Goal: Task Accomplishment & Management: Manage account settings

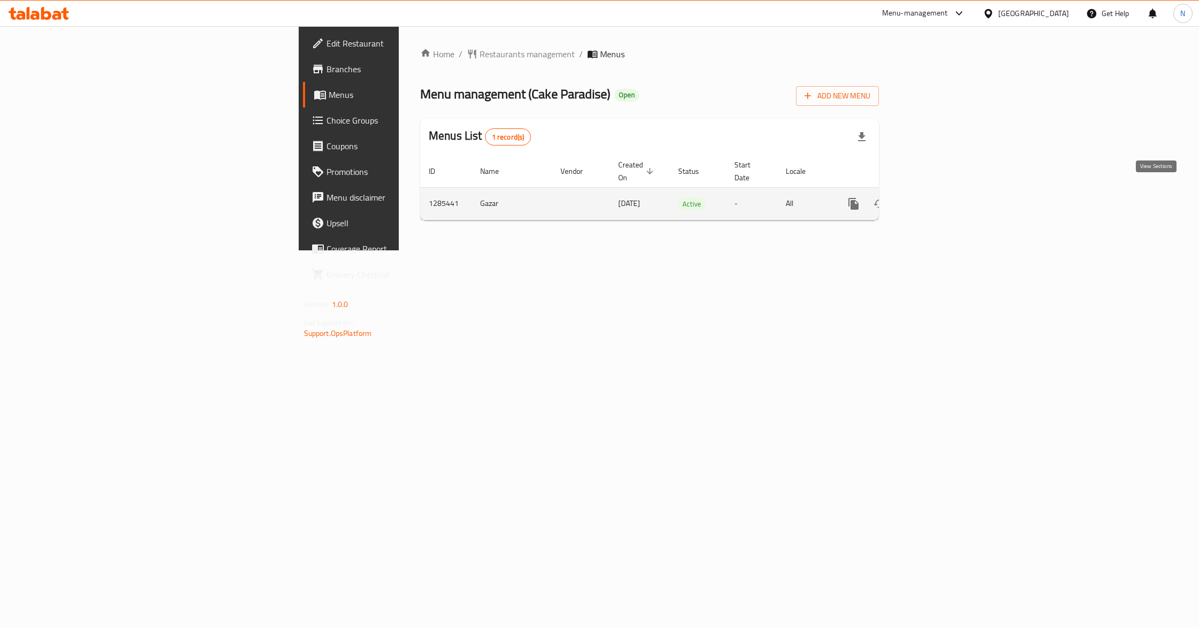
click at [944, 191] on link "enhanced table" at bounding box center [931, 204] width 26 height 26
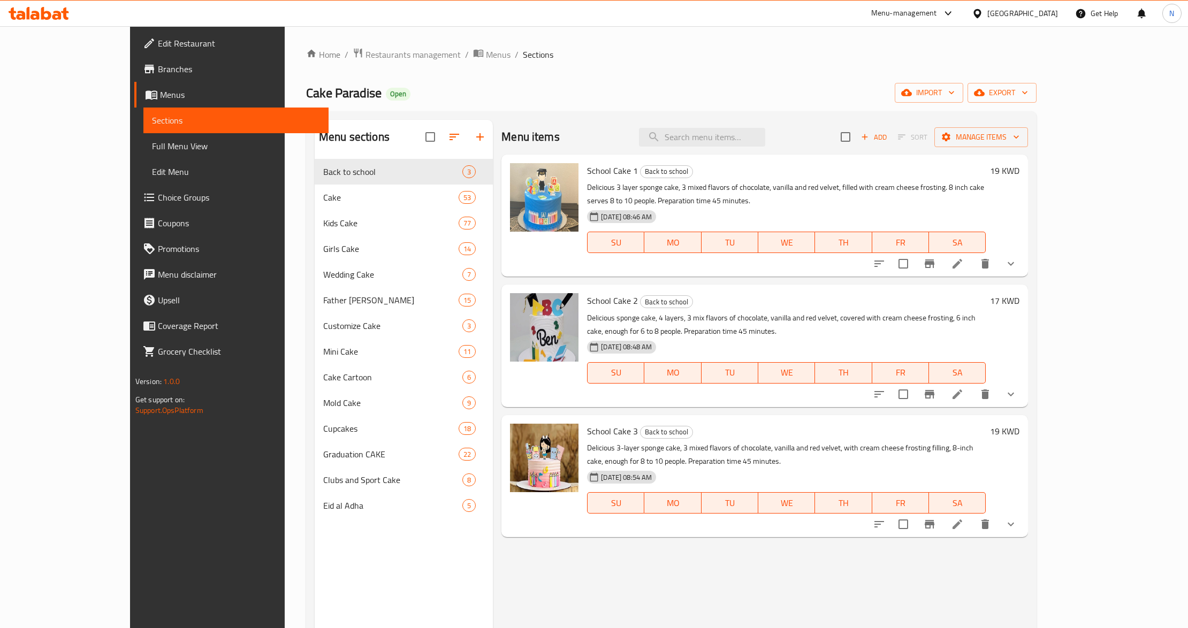
click at [158, 195] on span "Choice Groups" at bounding box center [239, 197] width 162 height 13
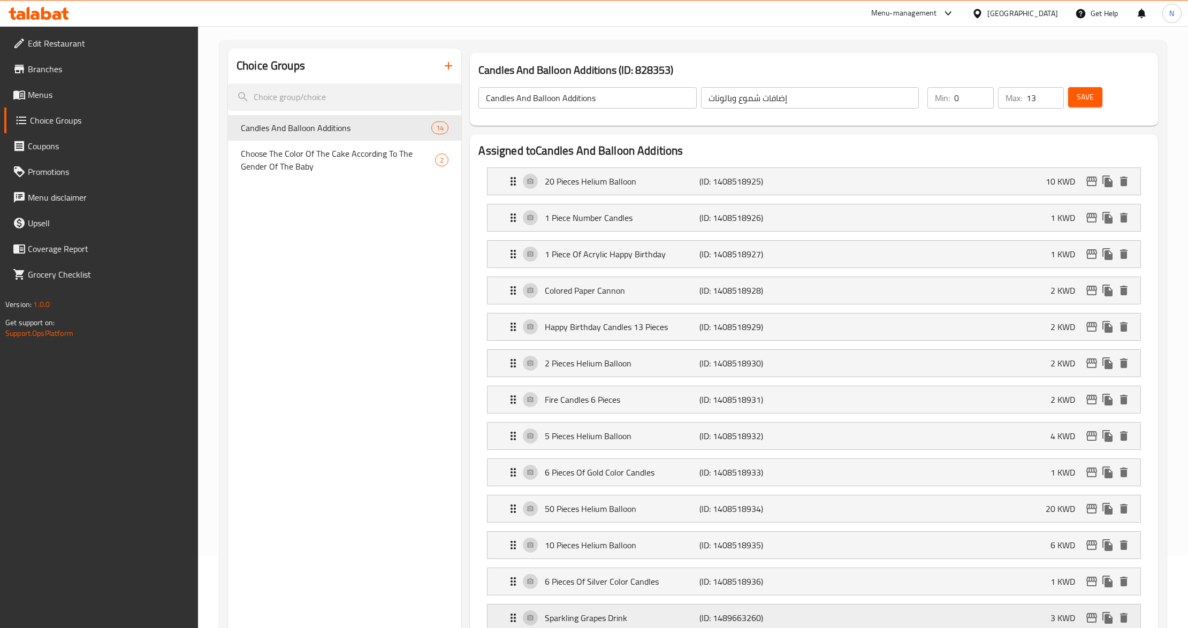
scroll to position [71, 0]
click at [754, 186] on p "(ID: 1408518925)" at bounding box center [751, 183] width 103 height 13
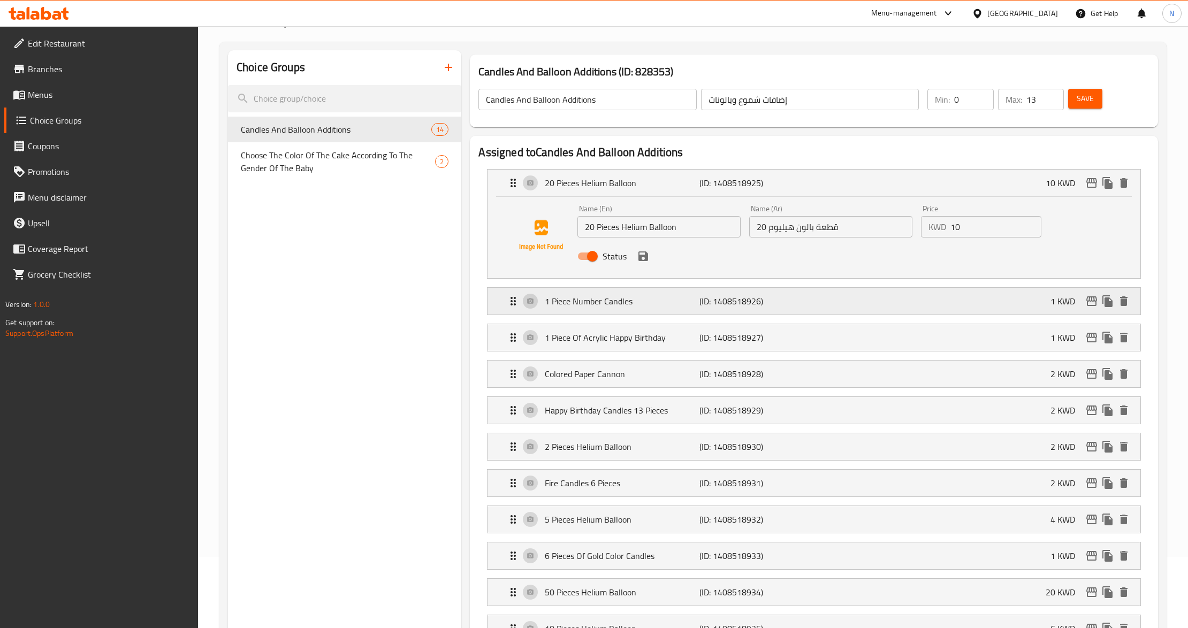
click at [688, 307] on p "1 Piece Number Candles" at bounding box center [622, 301] width 155 height 13
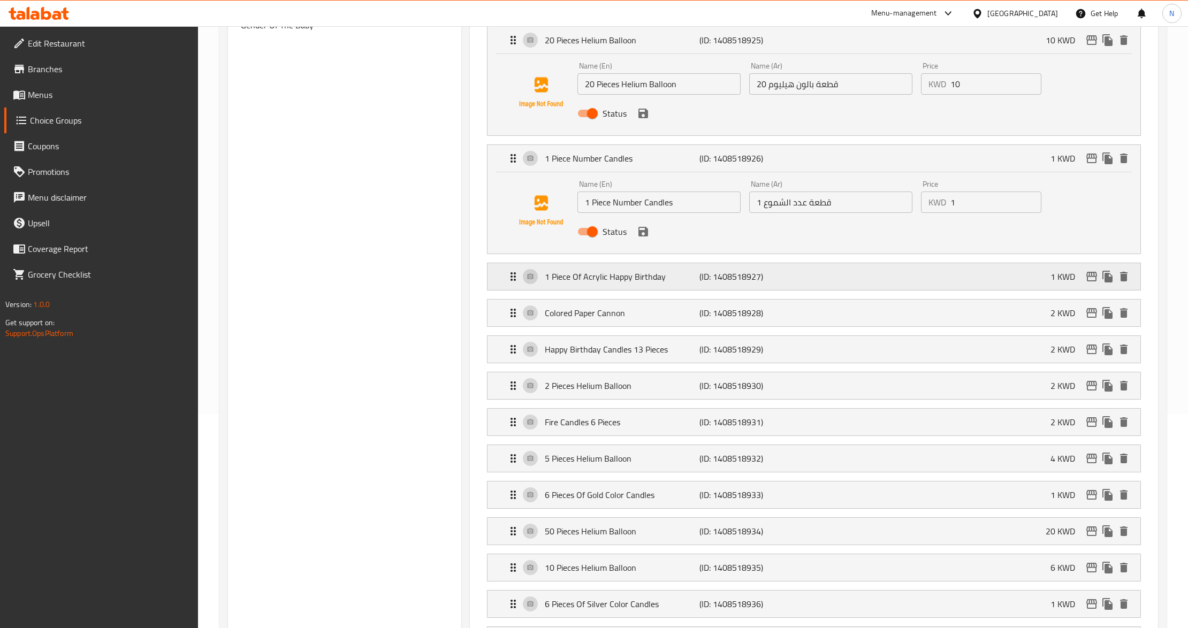
click at [707, 275] on p "(ID: 1408518927)" at bounding box center [751, 276] width 103 height 13
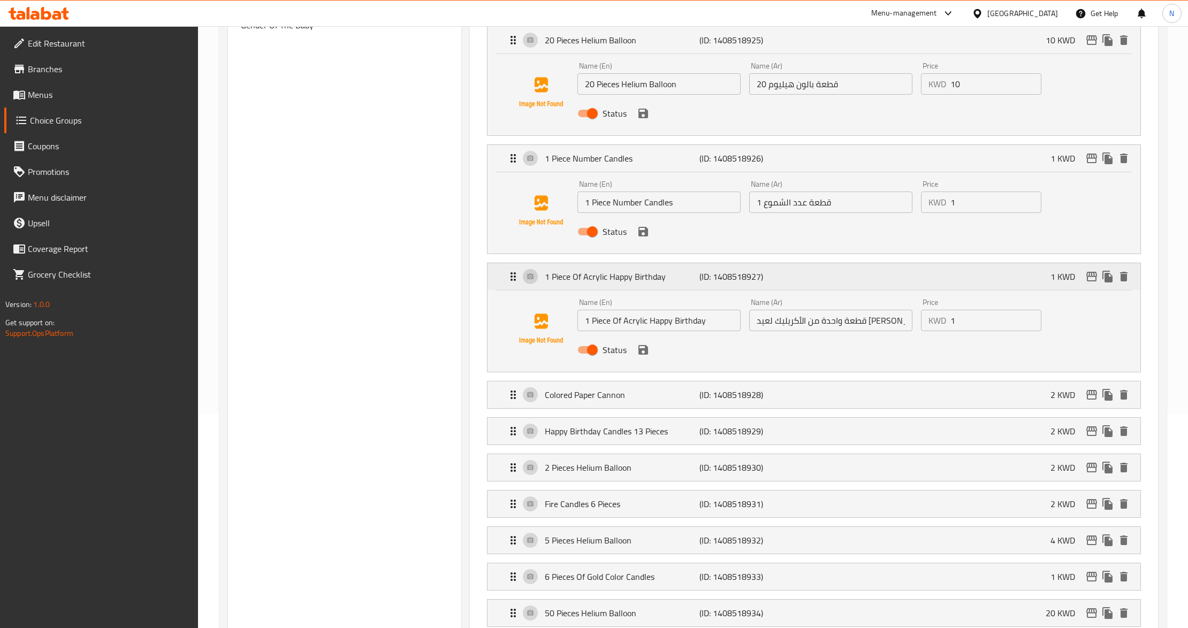
scroll to position [428, 0]
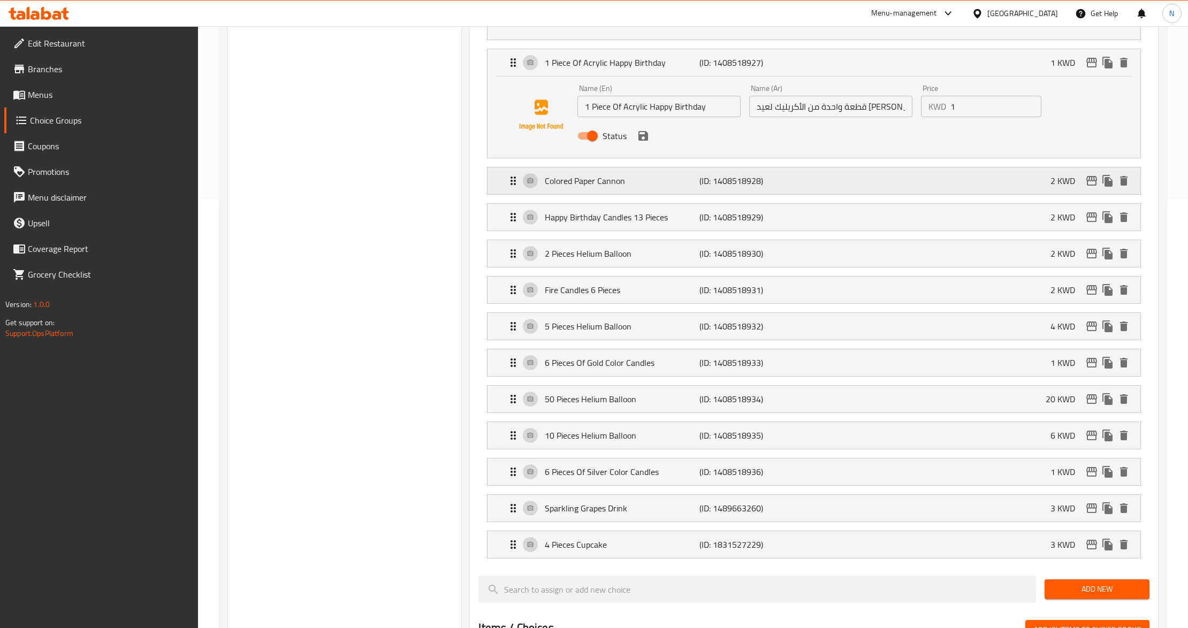
click at [745, 194] on div "Colored Paper Cannon (ID: 1408518928) 2 KWD" at bounding box center [817, 181] width 620 height 27
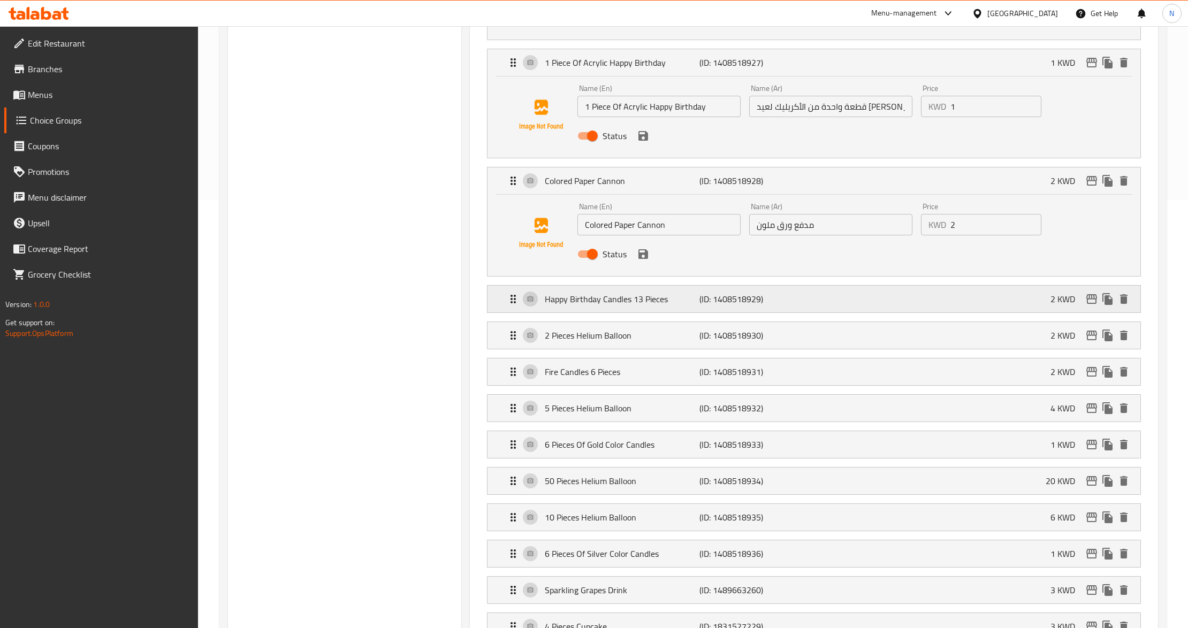
click at [761, 304] on p "(ID: 1408518929)" at bounding box center [751, 299] width 103 height 13
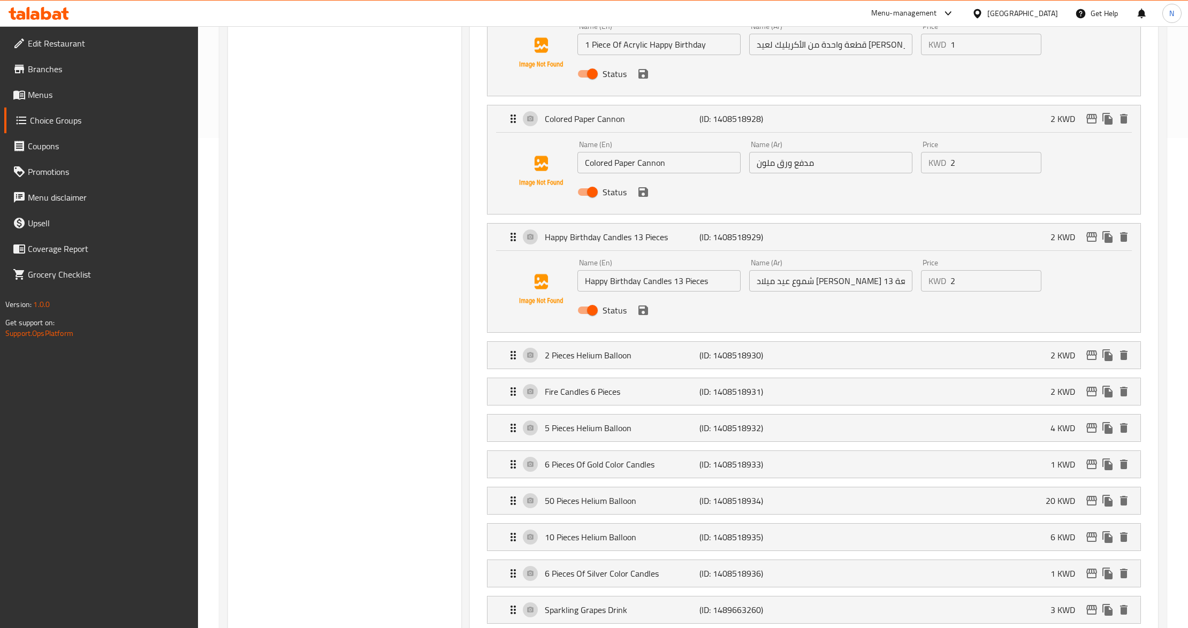
scroll to position [571, 0]
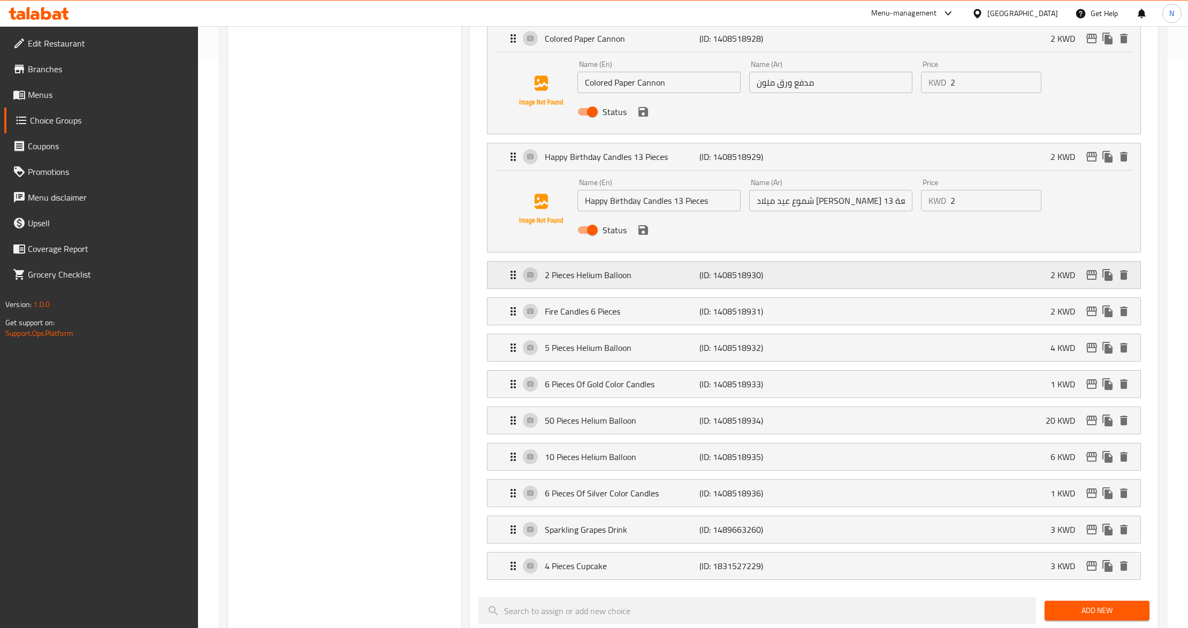
click at [782, 285] on div "2 Pieces Helium Balloon (ID: 1408518930) 2 KWD" at bounding box center [817, 275] width 620 height 27
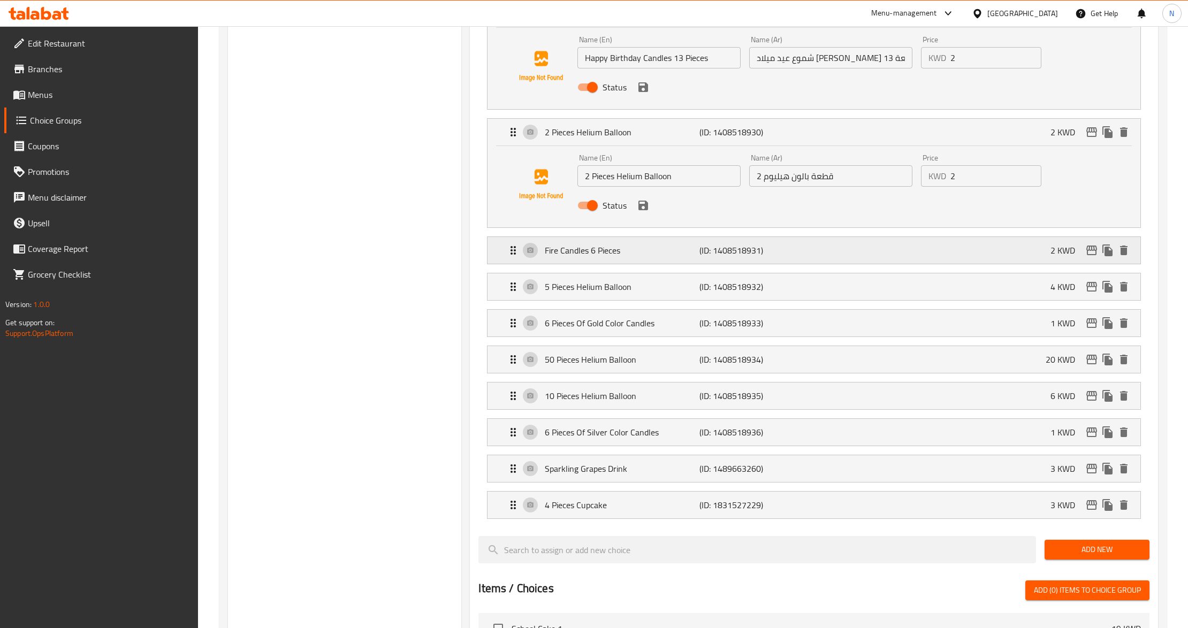
click at [794, 253] on p "(ID: 1408518931)" at bounding box center [751, 250] width 103 height 13
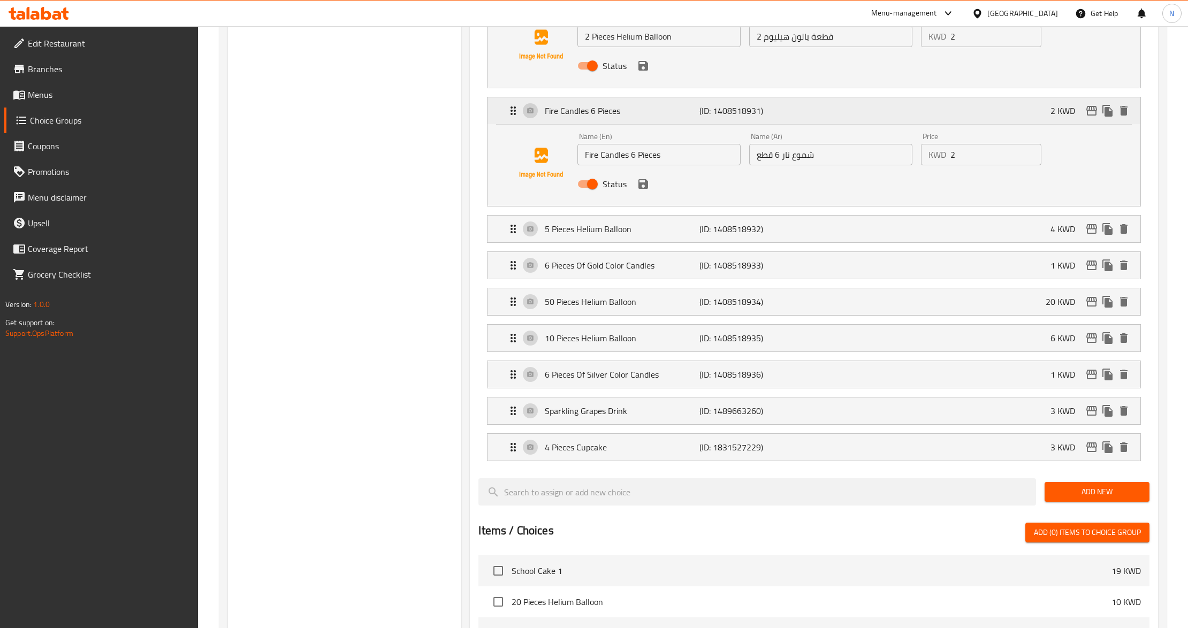
scroll to position [856, 0]
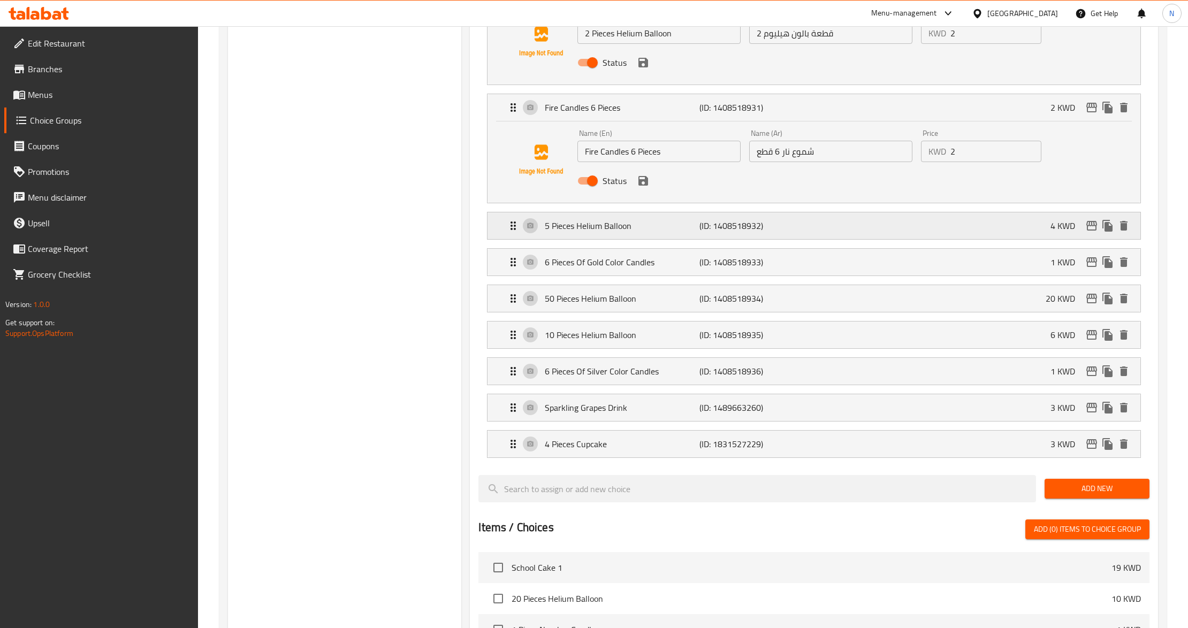
click at [800, 229] on p "(ID: 1408518932)" at bounding box center [751, 225] width 103 height 13
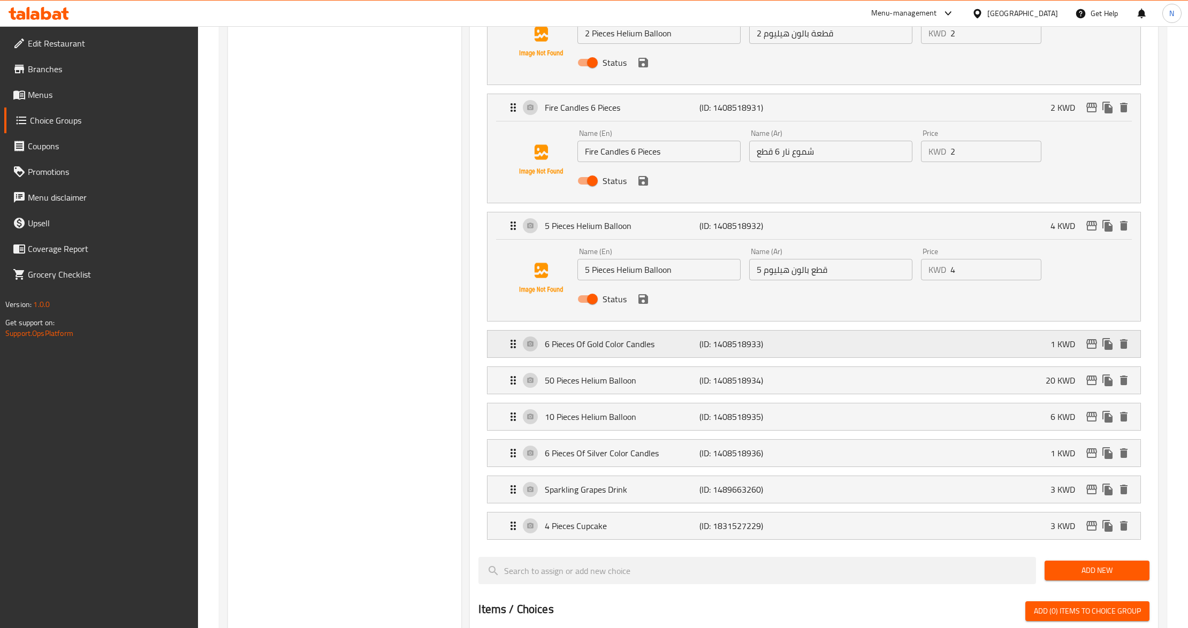
click at [780, 338] on div "6 Pieces Of Gold Color Candles (ID: 1408518933) 1 KWD" at bounding box center [817, 344] width 620 height 27
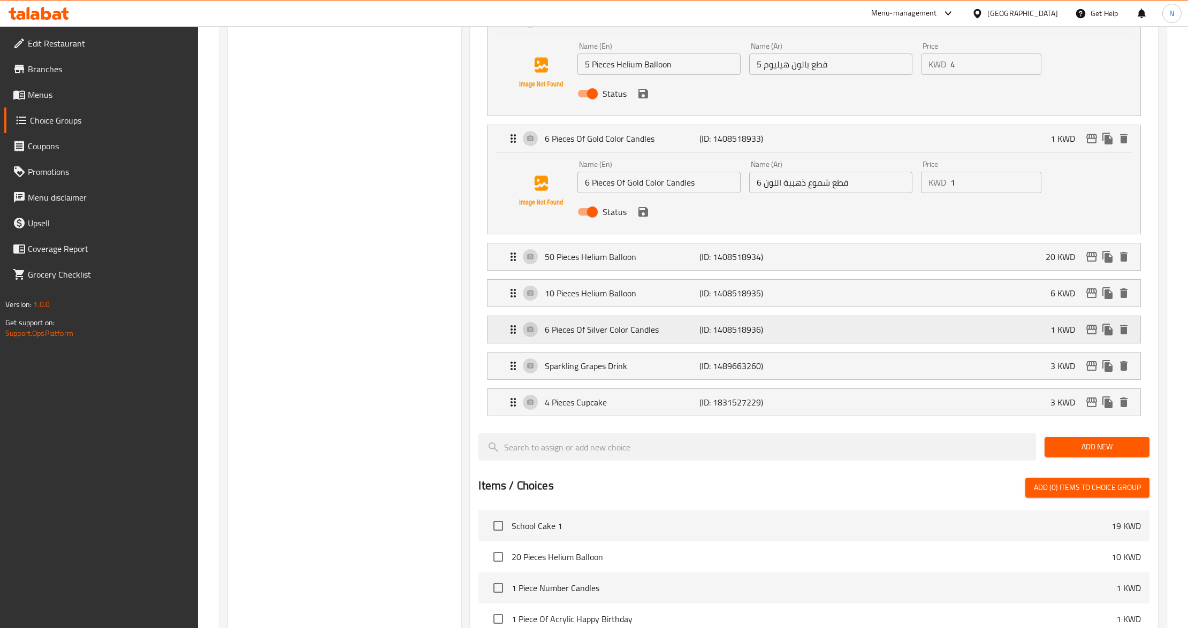
scroll to position [1071, 0]
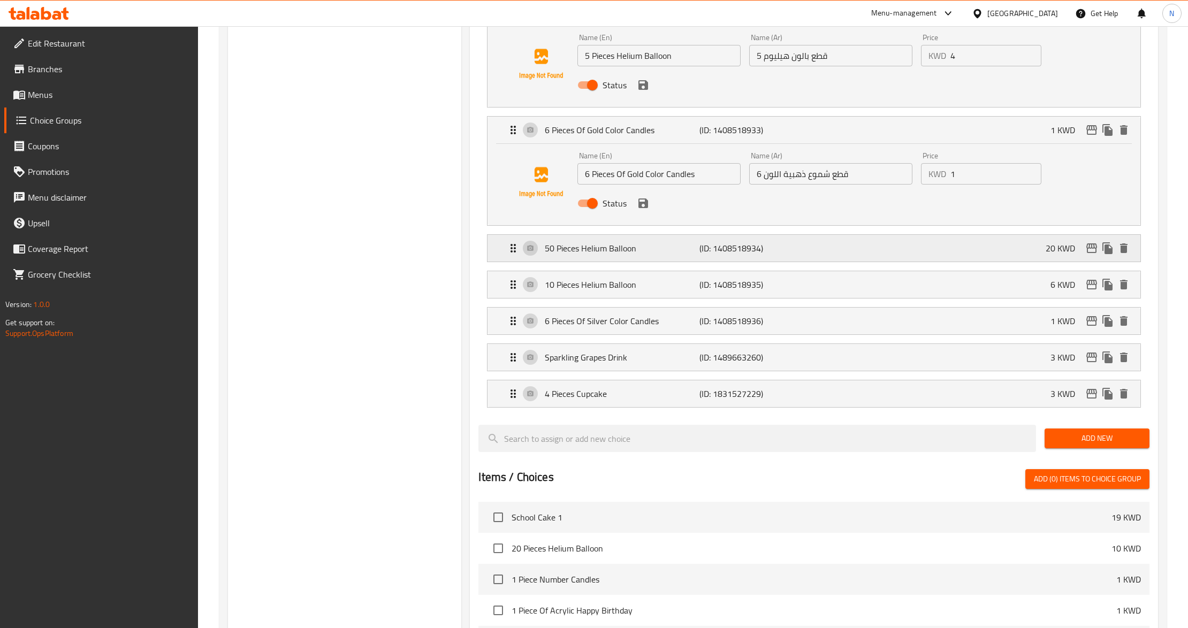
click at [797, 255] on p "(ID: 1408518934)" at bounding box center [751, 248] width 103 height 13
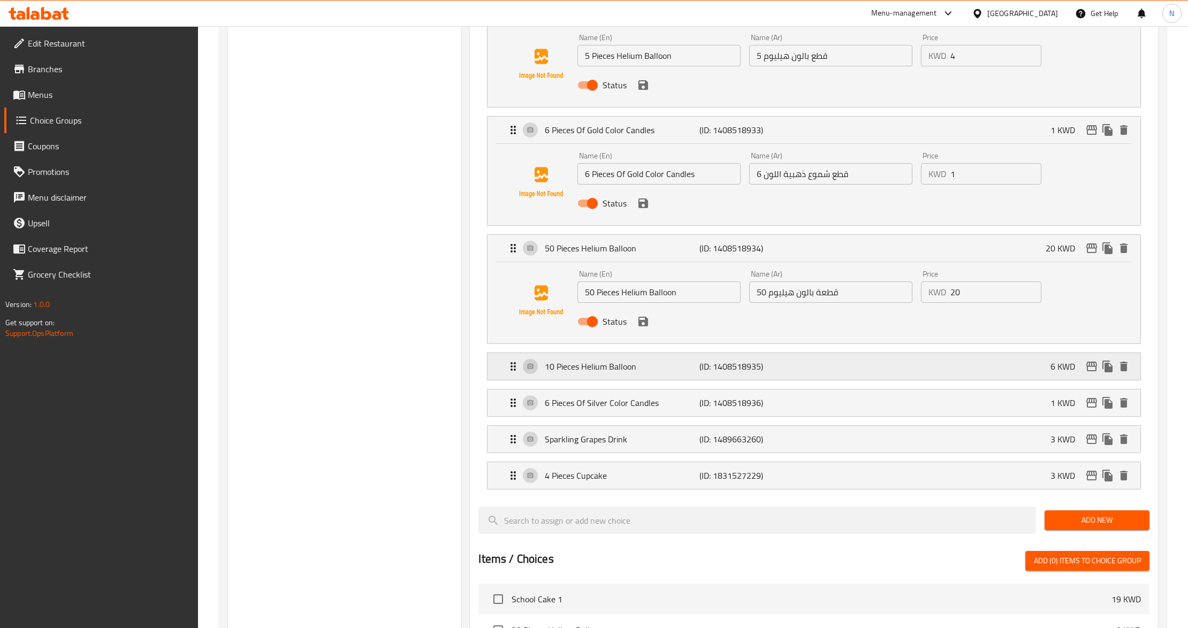
click at [777, 360] on div "10 Pieces Helium Balloon (ID: 1408518935) 6 KWD" at bounding box center [817, 366] width 620 height 27
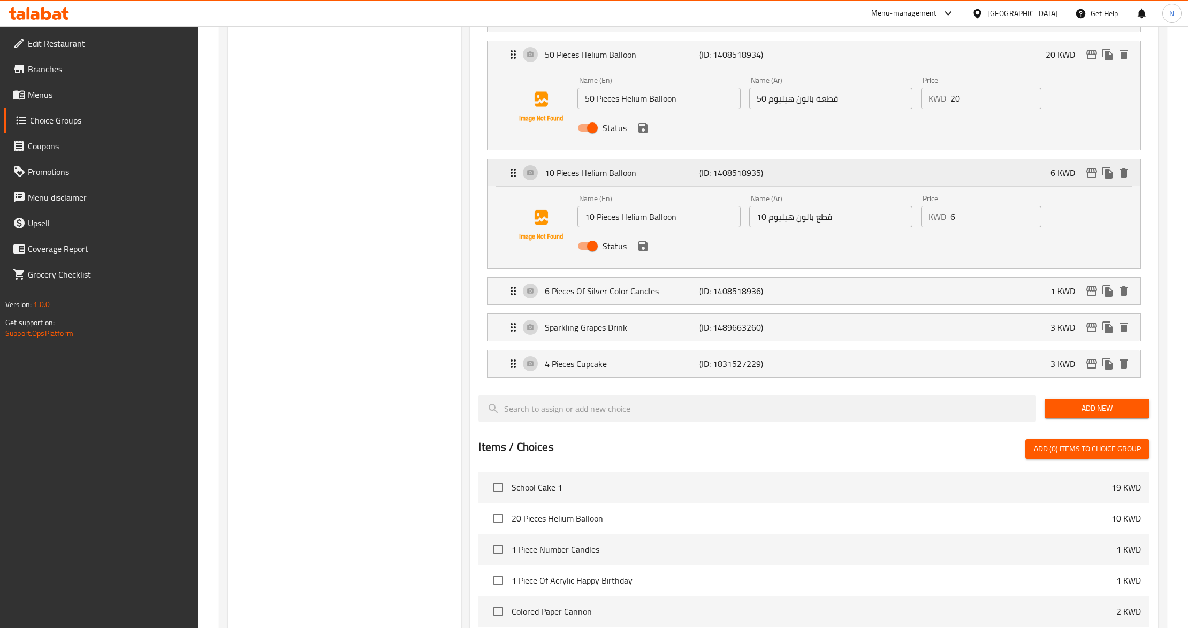
scroll to position [1285, 0]
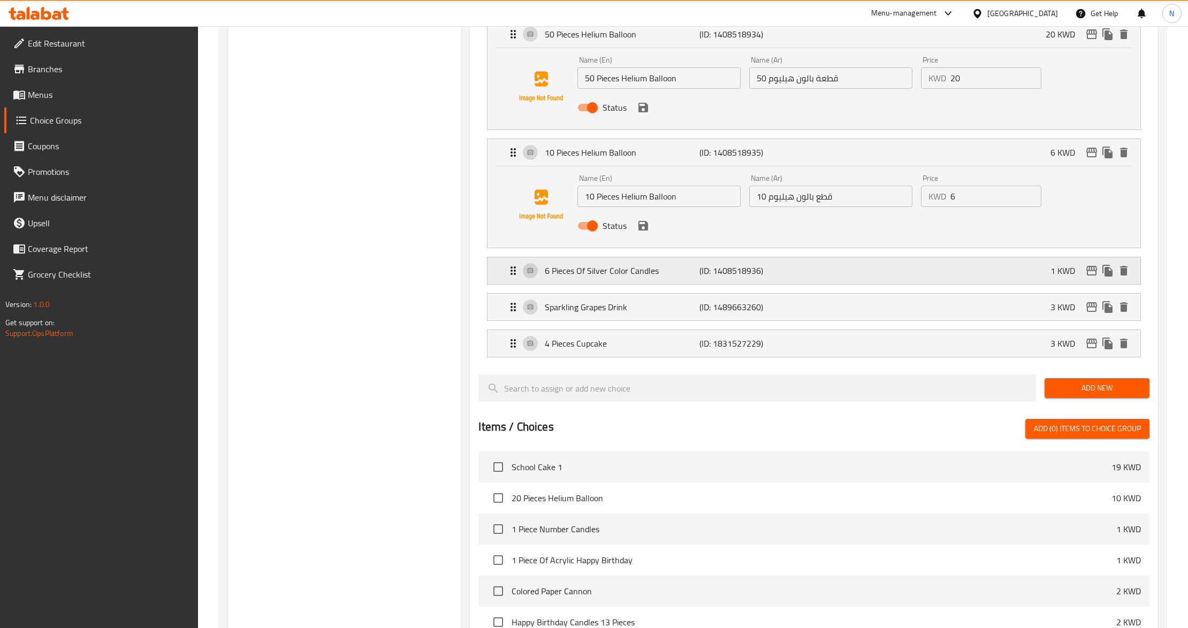
click at [790, 277] on p "(ID: 1408518936)" at bounding box center [751, 270] width 103 height 13
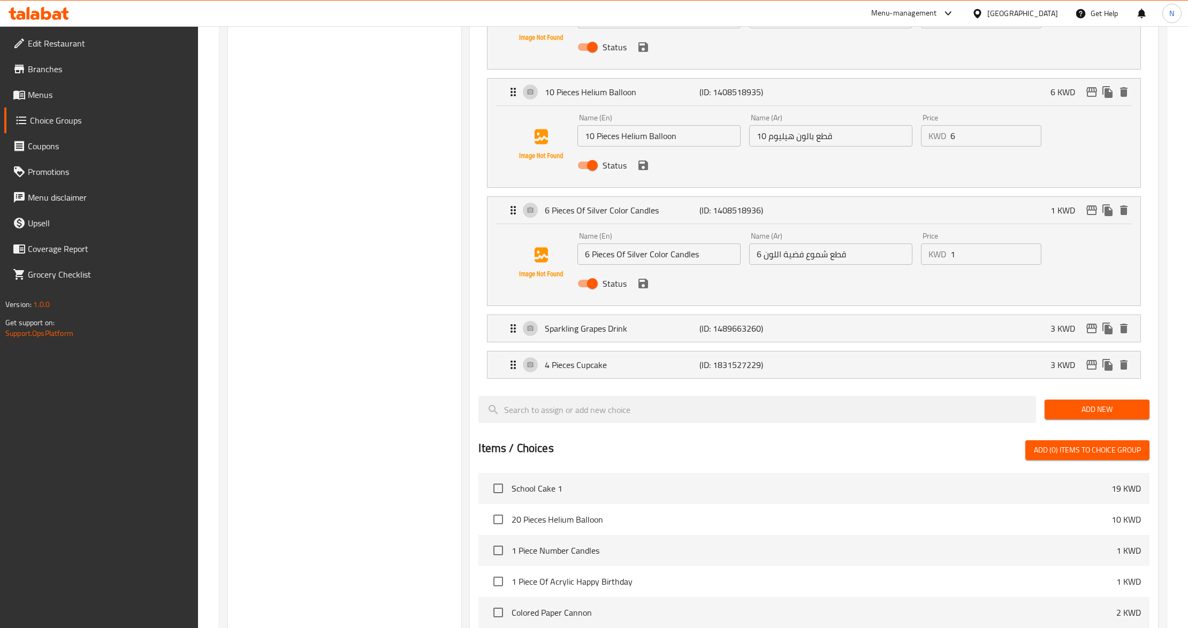
scroll to position [1427, 0]
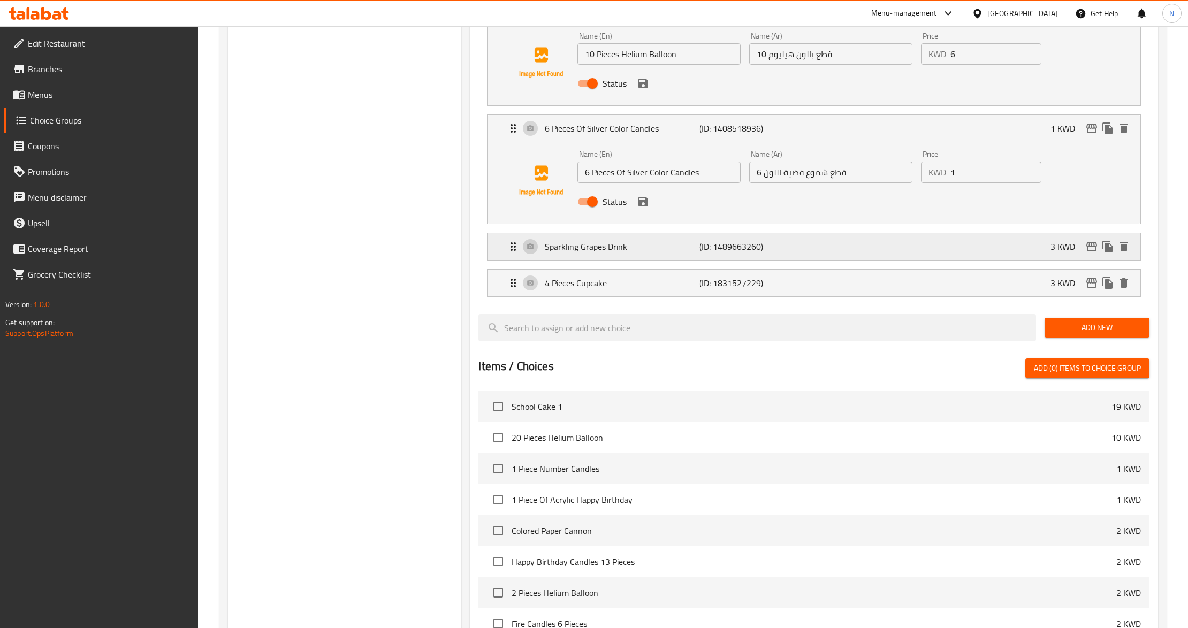
click at [799, 260] on div "Sparkling Grapes Drink (ID: 1489663260) 3 KWD" at bounding box center [817, 246] width 620 height 27
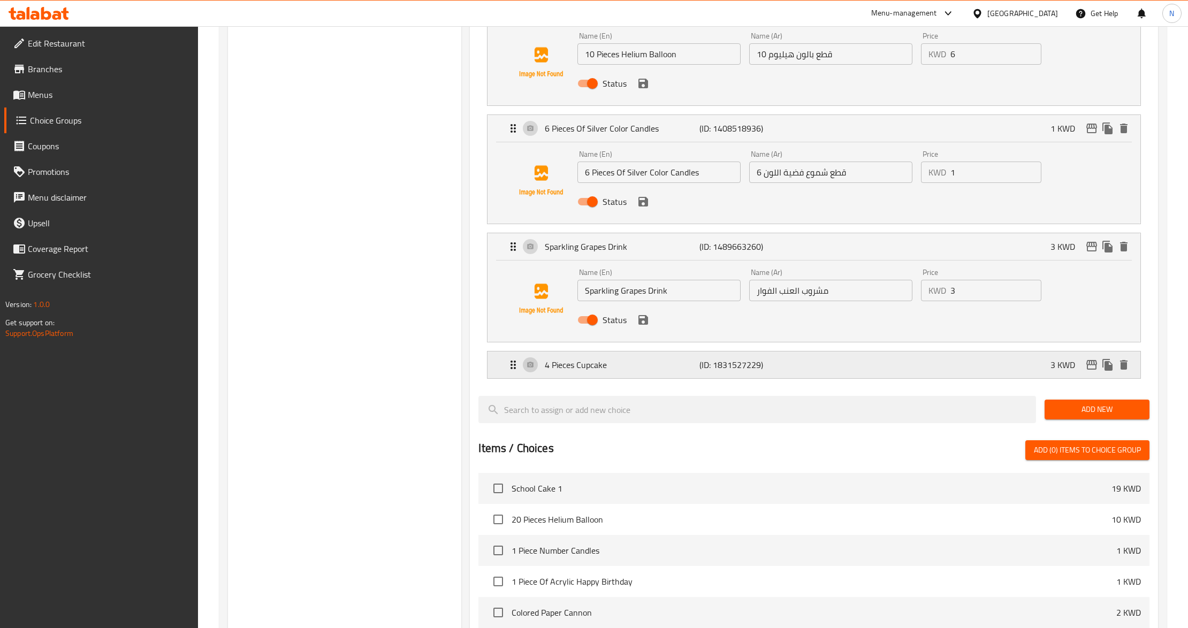
click at [770, 366] on p "(ID: 1831527229)" at bounding box center [751, 365] width 103 height 13
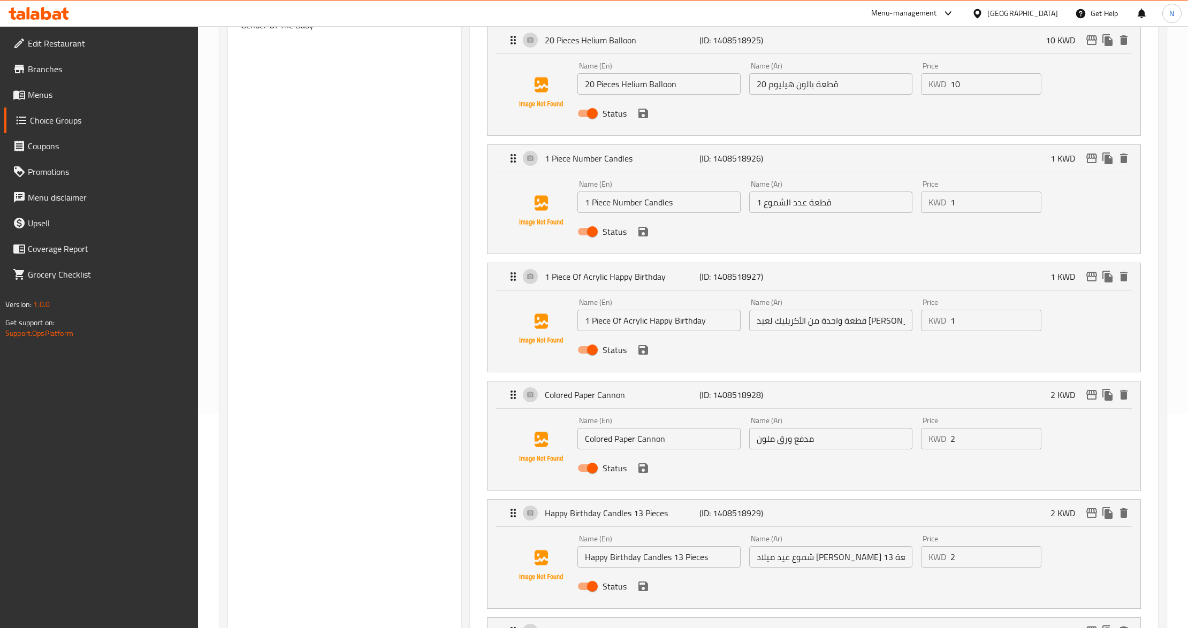
scroll to position [0, 0]
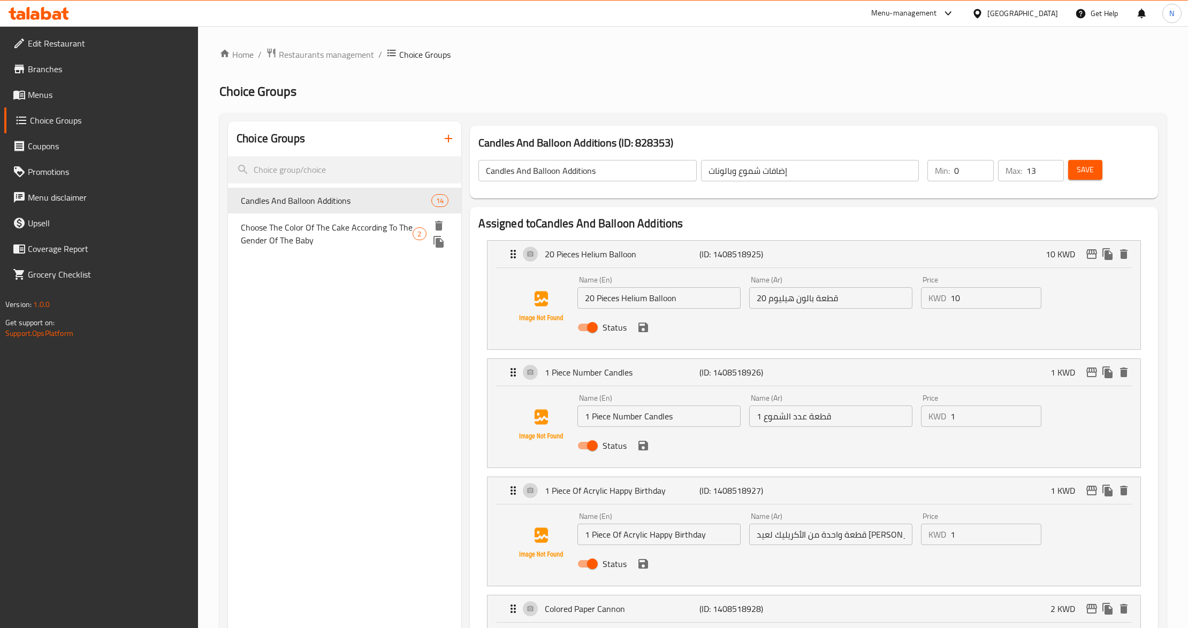
click at [352, 236] on span "Choose The Color Of The Cake According To The Gender Of The Baby" at bounding box center [327, 234] width 172 height 26
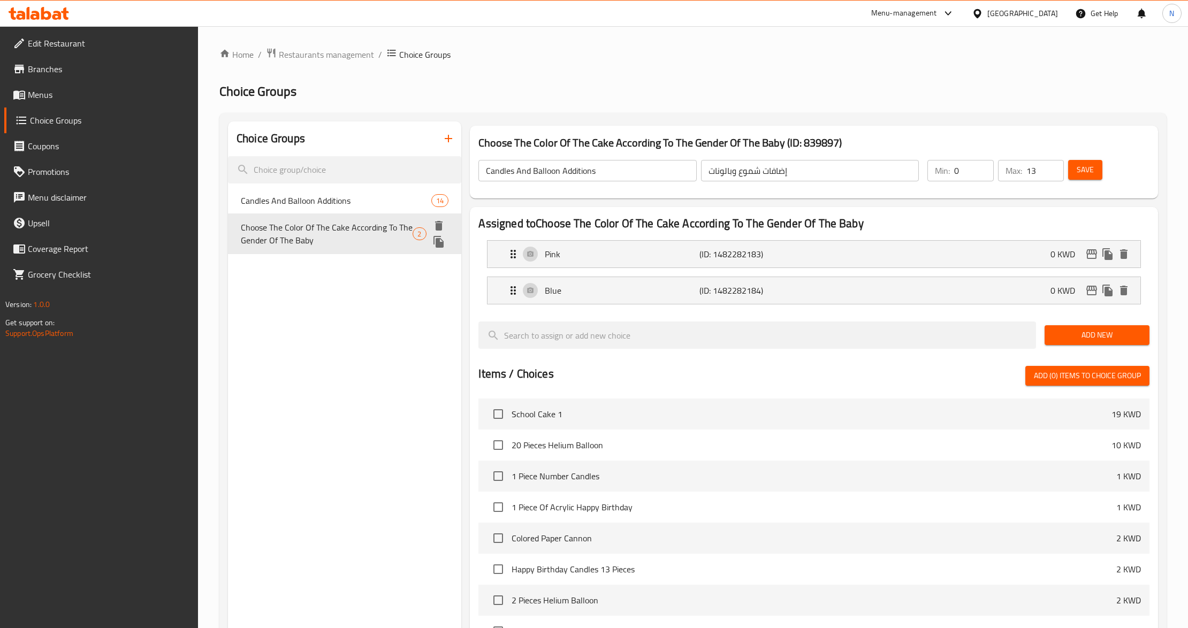
type input "Choose The Color Of The Cake According To The Gender Of The Baby"
type input "اختار لون كيك حسب جنس مولود"
type input "1"
click at [731, 270] on li "Pink (ID: 1482282183) 0 KWD Name (En) Pink Name (En) Name (Ar) زهري Name (Ar) P…" at bounding box center [814, 254] width 671 height 36
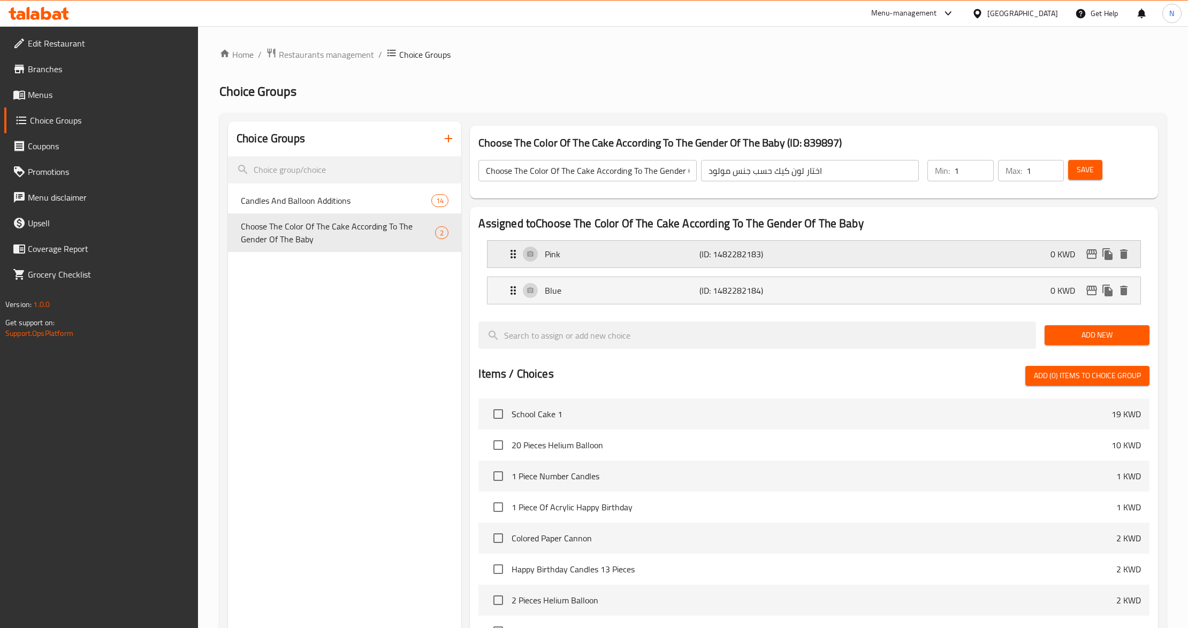
click at [747, 251] on p "(ID: 1482282183)" at bounding box center [751, 254] width 103 height 13
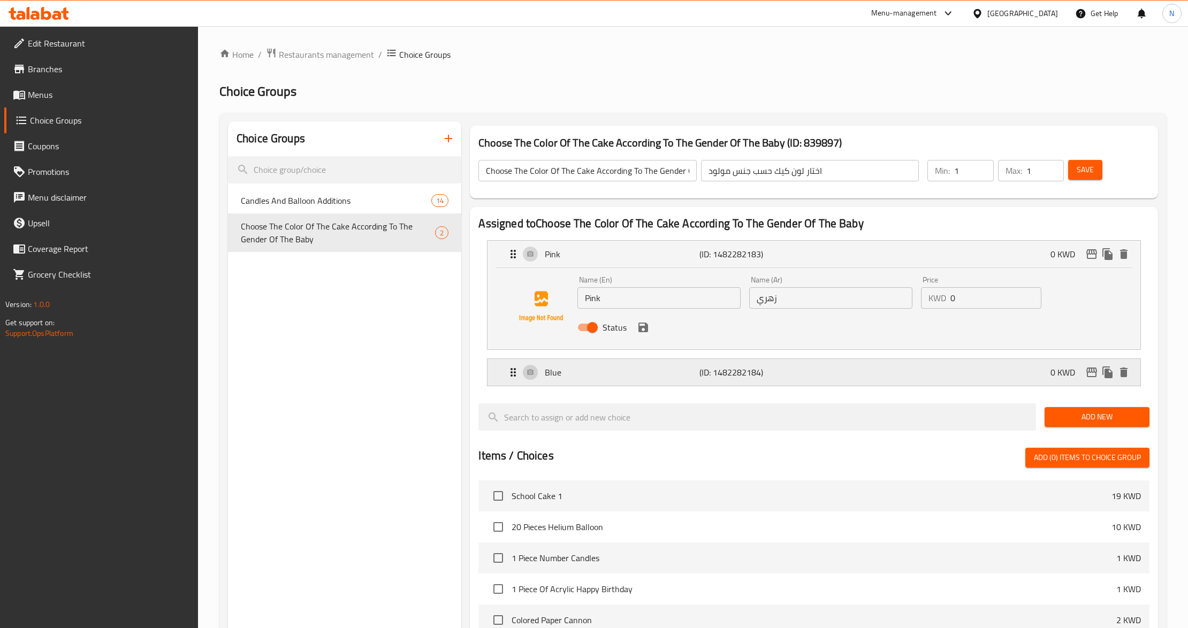
click at [711, 375] on p "(ID: 1482282184)" at bounding box center [751, 372] width 103 height 13
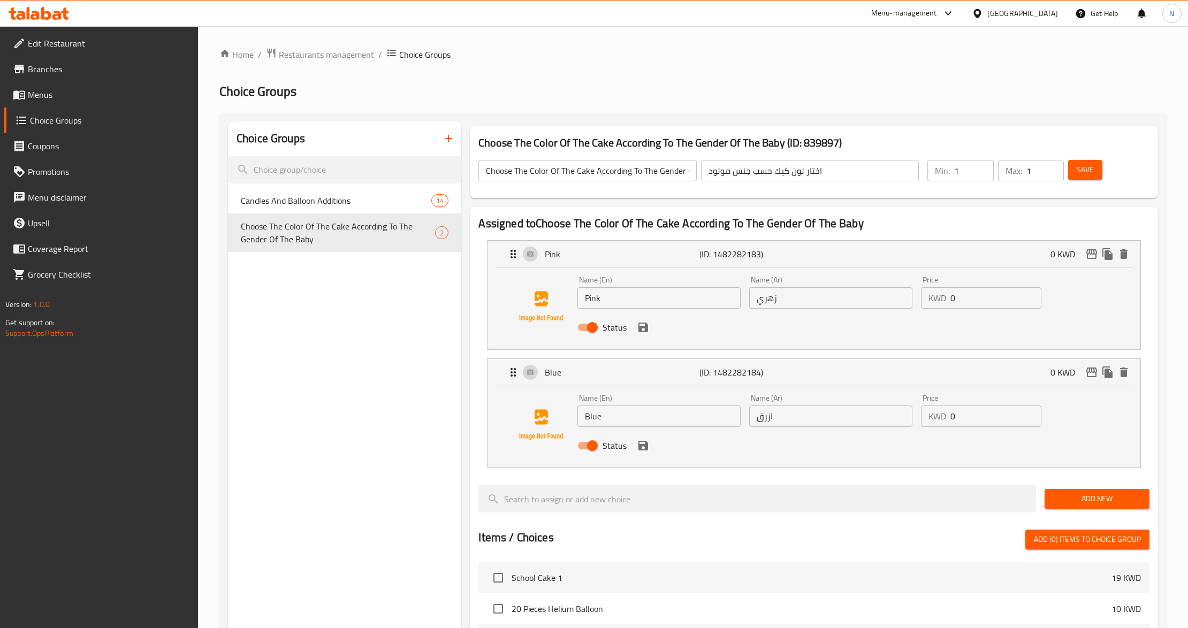
click at [70, 93] on span "Menus" at bounding box center [109, 94] width 162 height 13
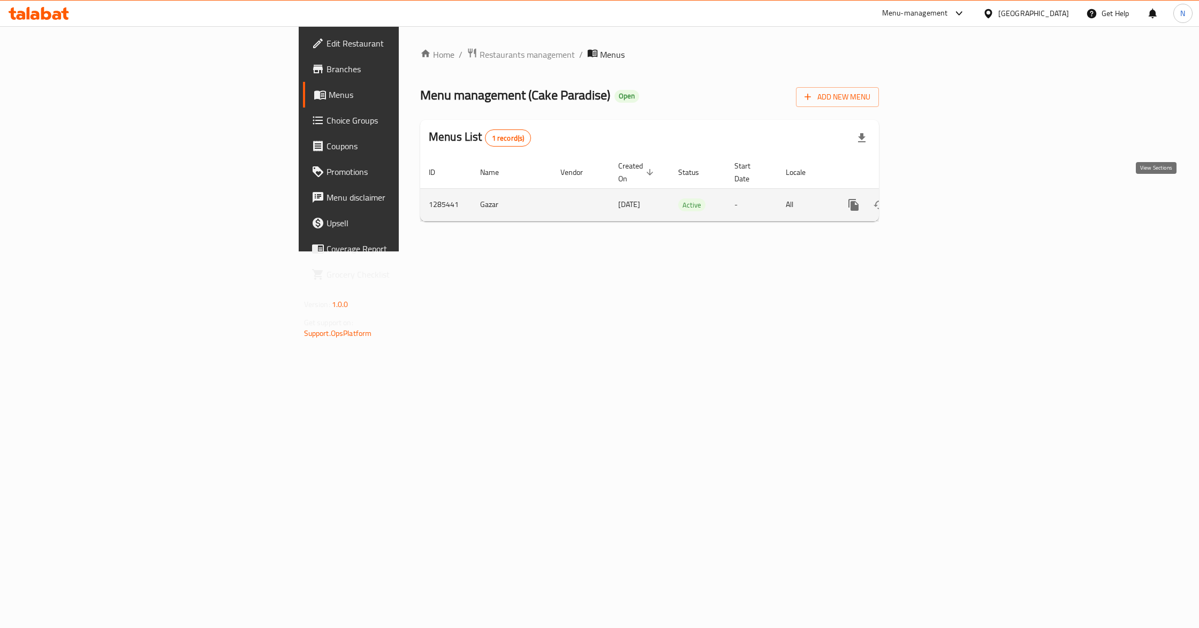
click at [937, 199] on icon "enhanced table" at bounding box center [930, 205] width 13 height 13
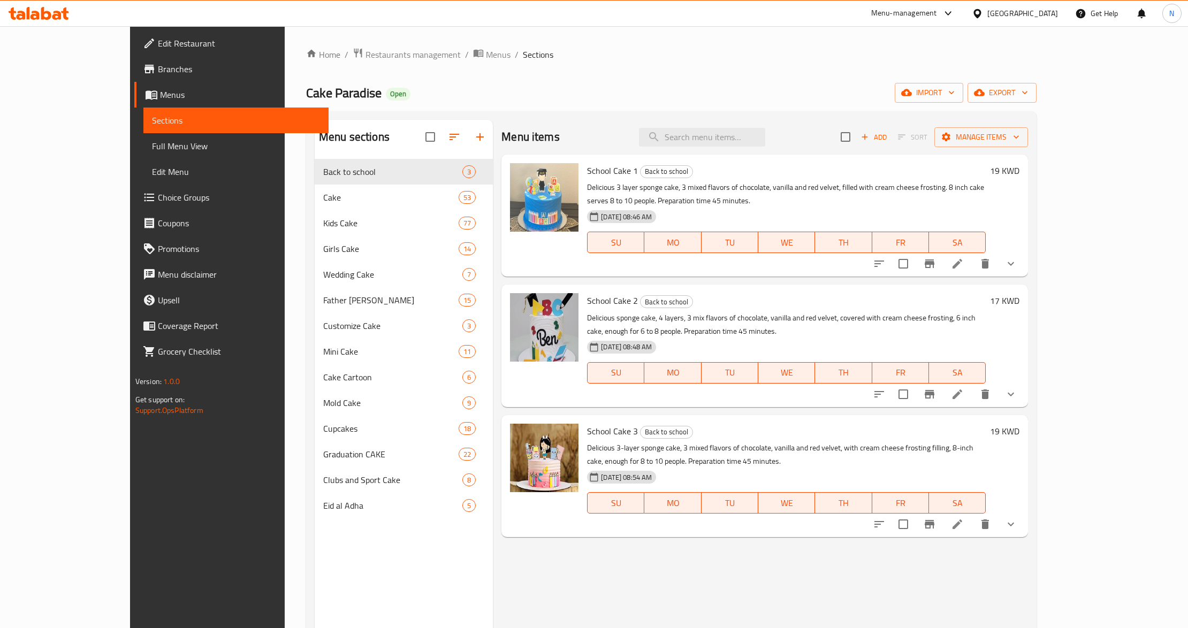
drag, startPoint x: 113, startPoint y: 152, endPoint x: 125, endPoint y: 184, distance: 34.0
click at [152, 152] on span "Full Menu View" at bounding box center [236, 146] width 168 height 13
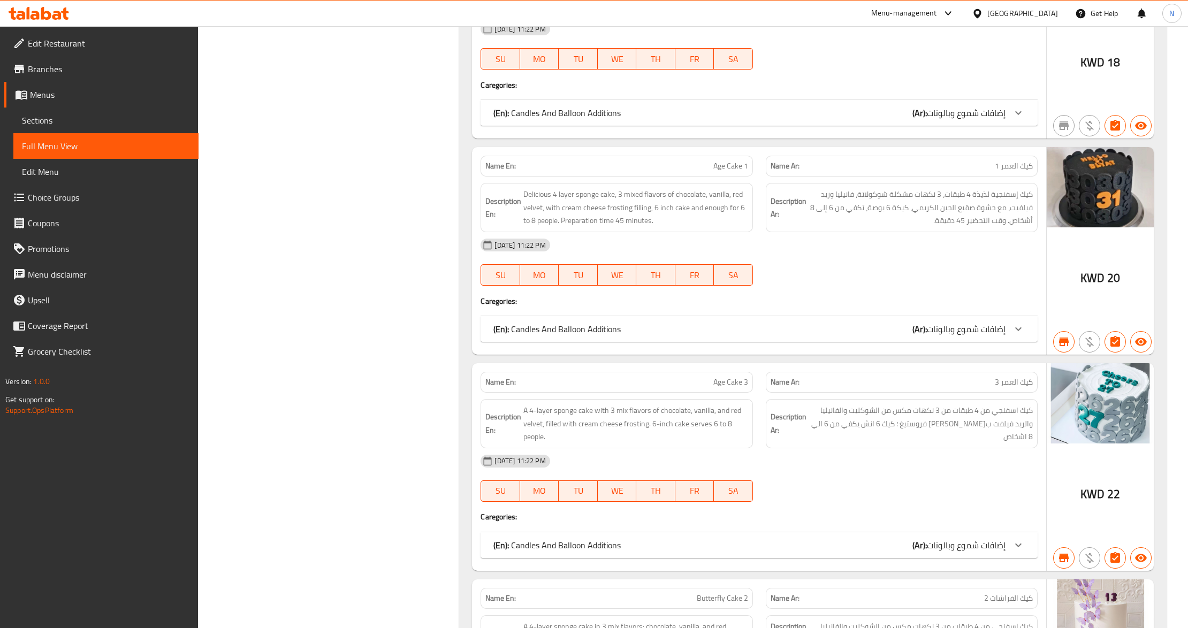
scroll to position [9564, 0]
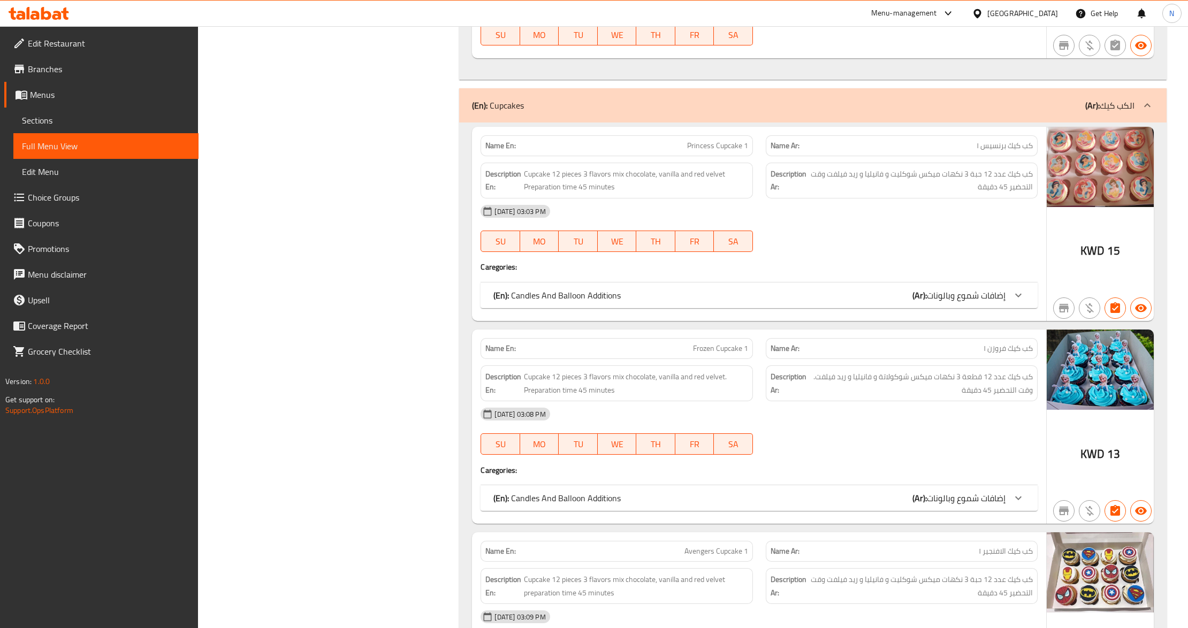
scroll to position [814, 0]
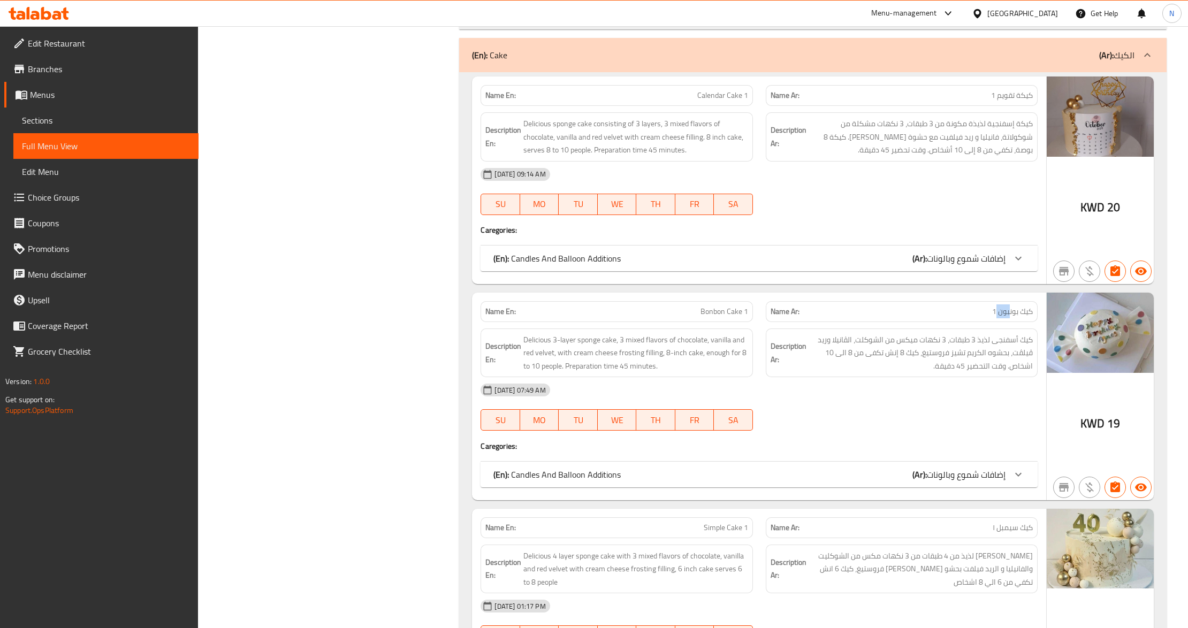
click at [1012, 477] on icon at bounding box center [1018, 474] width 13 height 13
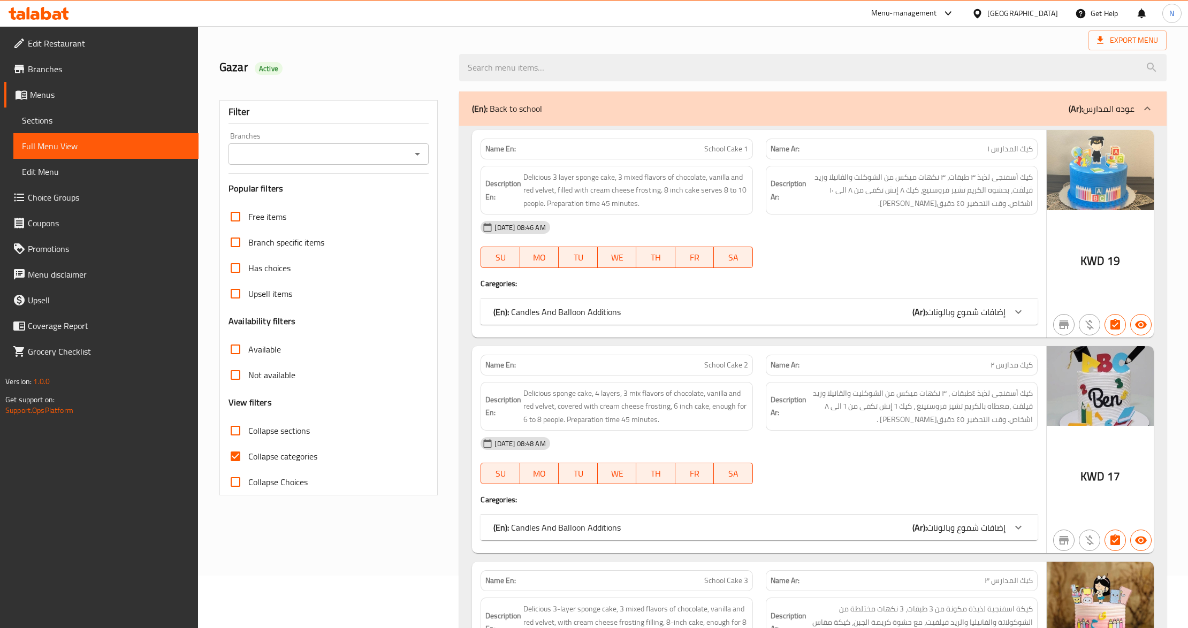
scroll to position [0, 0]
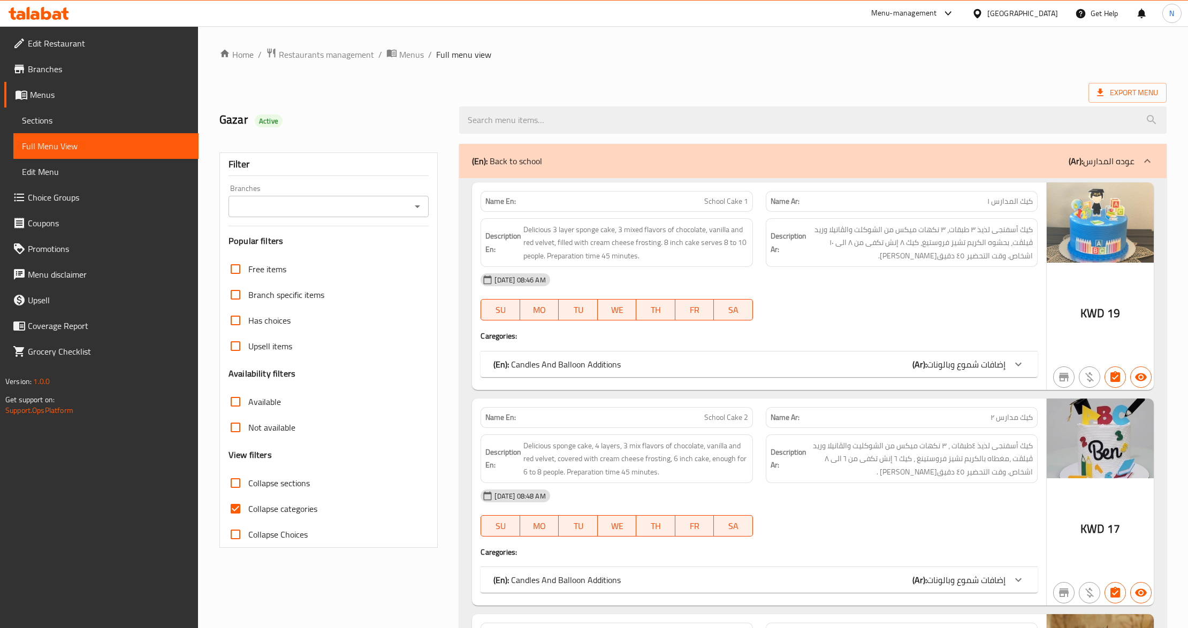
click at [263, 477] on span "Collapse sections" at bounding box center [279, 483] width 62 height 13
click at [248, 477] on input "Collapse sections" at bounding box center [236, 484] width 26 height 26
checkbox input "true"
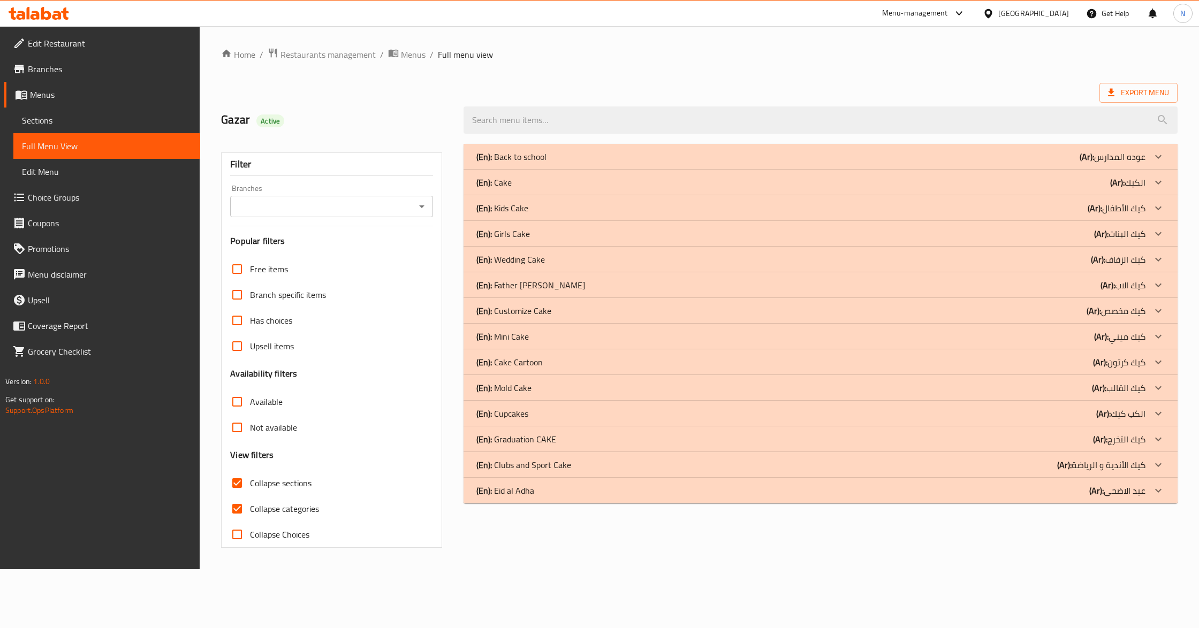
click at [1139, 180] on p "(Ar): الكيك" at bounding box center [1127, 182] width 35 height 13
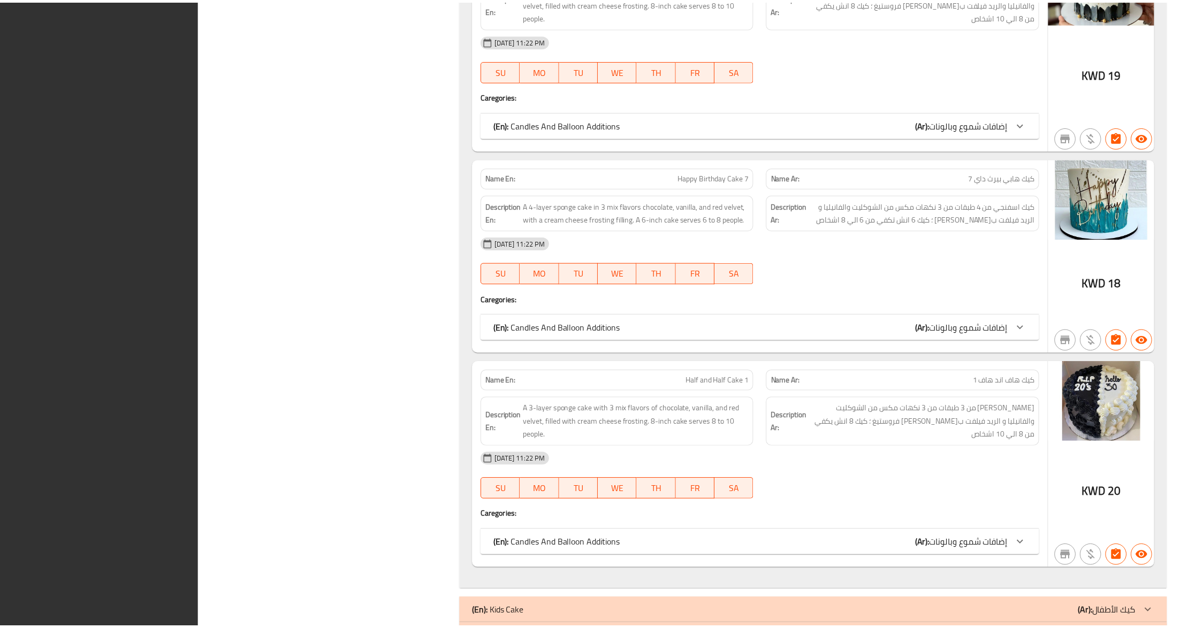
scroll to position [11884, 0]
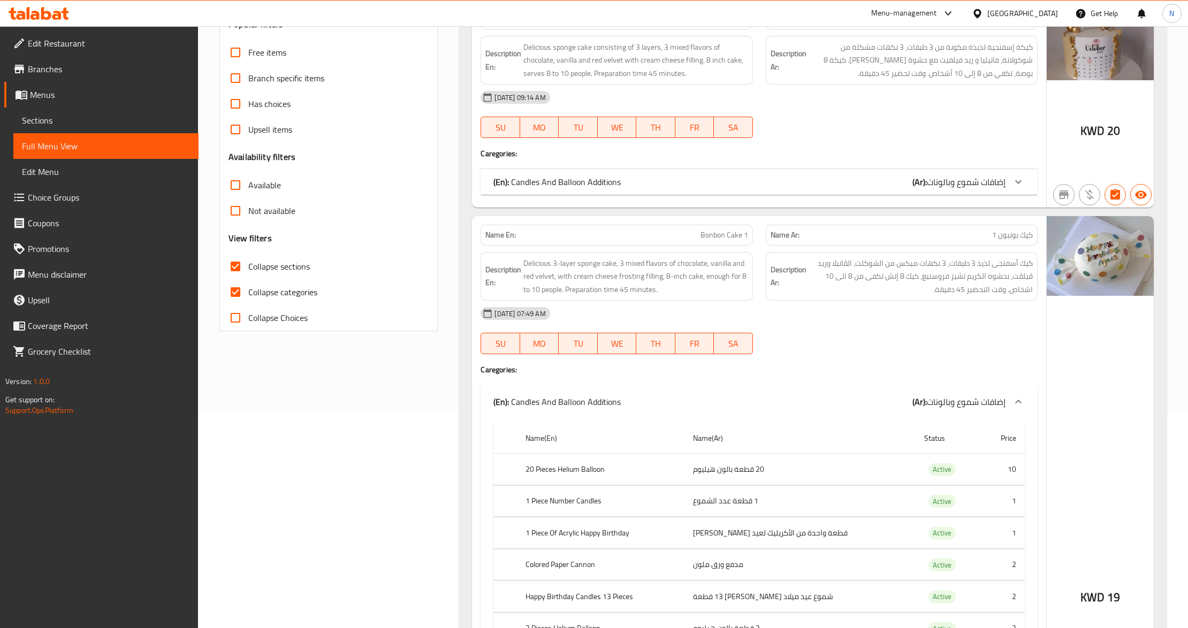
scroll to position [0, 0]
